Goal: Information Seeking & Learning: Learn about a topic

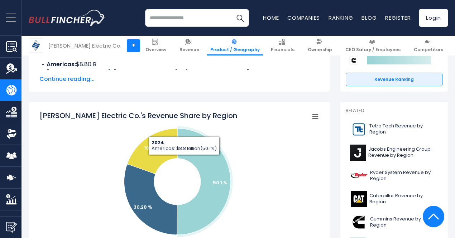
scroll to position [107, 0]
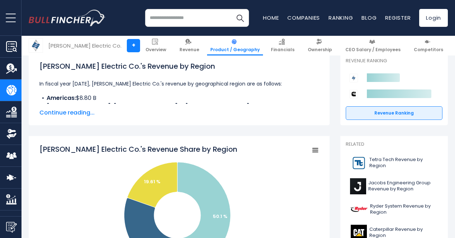
click at [64, 113] on span "Continue reading..." at bounding box center [178, 112] width 279 height 9
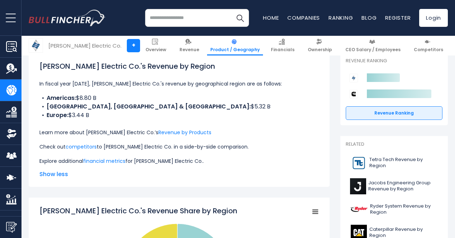
drag, startPoint x: 91, startPoint y: 108, endPoint x: 148, endPoint y: 111, distance: 56.3
click at [148, 111] on ul "Americas: $8.80 B [GEOGRAPHIC_DATA], [GEOGRAPHIC_DATA] & [GEOGRAPHIC_DATA]: $5.…" at bounding box center [178, 107] width 279 height 26
click at [148, 111] on li "Europe: $3.44 B" at bounding box center [178, 115] width 279 height 9
drag, startPoint x: 125, startPoint y: 110, endPoint x: 129, endPoint y: 110, distance: 3.6
click at [129, 110] on li "[GEOGRAPHIC_DATA], [GEOGRAPHIC_DATA] & [GEOGRAPHIC_DATA]: $5.32 B" at bounding box center [178, 106] width 279 height 9
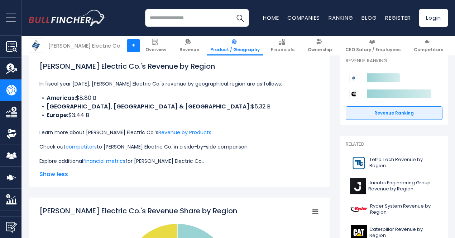
click at [129, 110] on li "[GEOGRAPHIC_DATA], [GEOGRAPHIC_DATA] & [GEOGRAPHIC_DATA]: $5.32 B" at bounding box center [178, 106] width 279 height 9
click at [129, 112] on li "Europe: $3.44 B" at bounding box center [178, 115] width 279 height 9
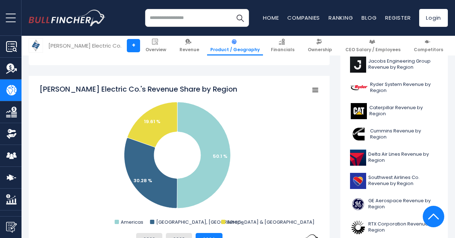
scroll to position [286, 0]
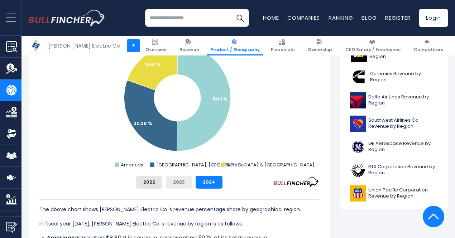
click at [176, 183] on button "2023" at bounding box center [179, 182] width 26 height 13
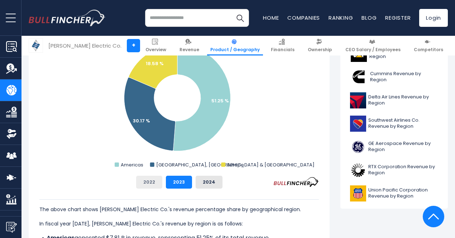
click at [147, 184] on button "2022" at bounding box center [149, 182] width 26 height 13
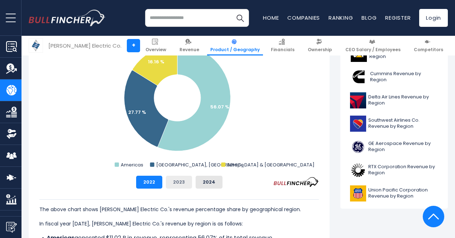
click at [173, 183] on button "2023" at bounding box center [179, 182] width 26 height 13
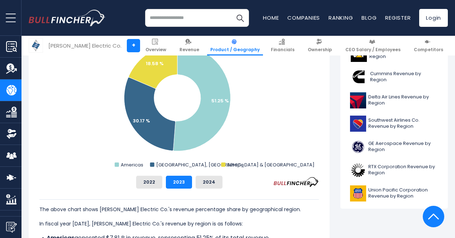
click at [218, 186] on div "2022 2023 2024" at bounding box center [178, 182] width 279 height 13
click at [208, 184] on button "2024" at bounding box center [209, 182] width 27 height 13
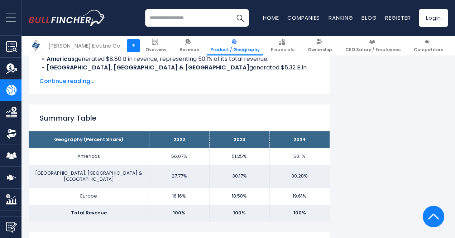
scroll to position [501, 0]
